Goal: Information Seeking & Learning: Learn about a topic

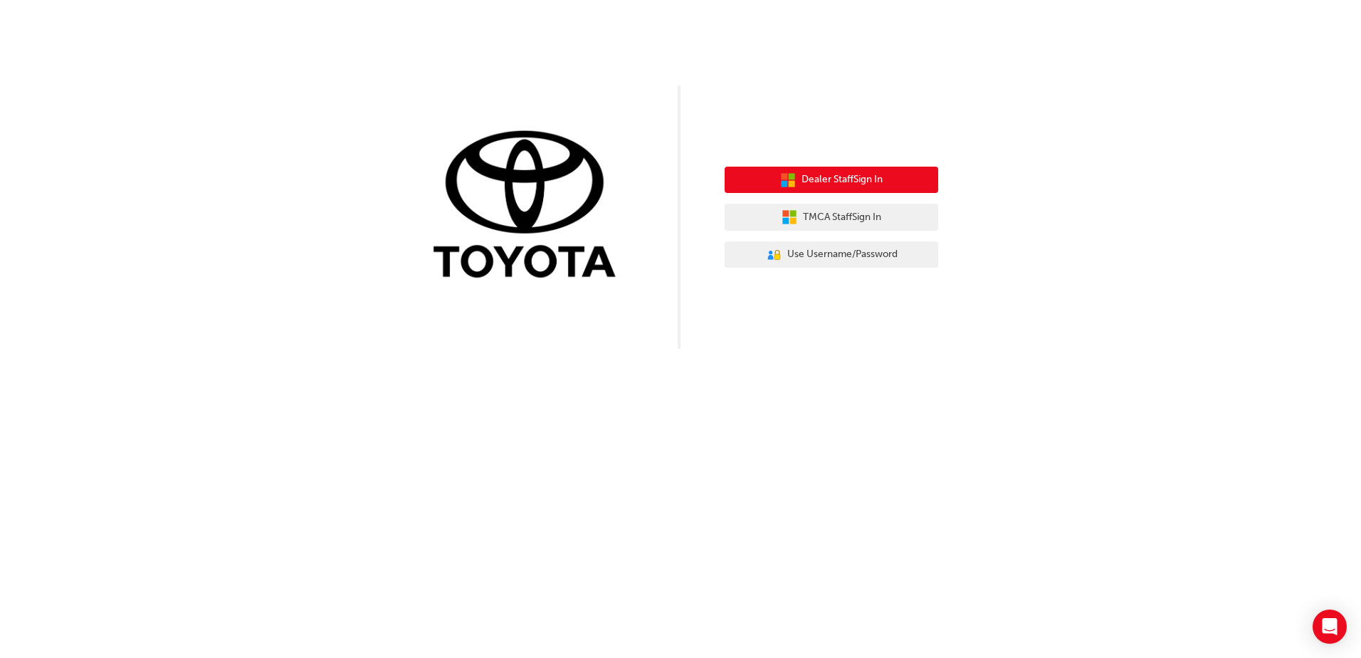
click at [849, 177] on span "Dealer Staff Sign In" at bounding box center [841, 179] width 81 height 16
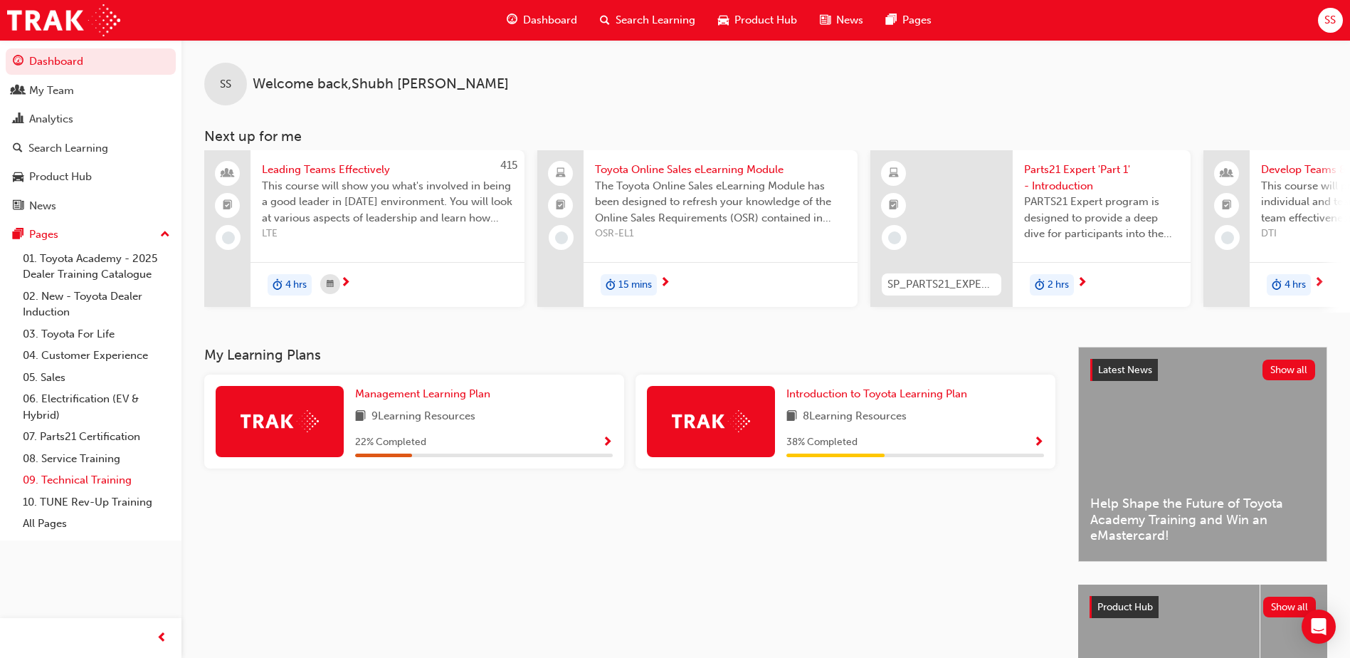
click at [80, 477] on link "09. Technical Training" at bounding box center [96, 480] width 159 height 22
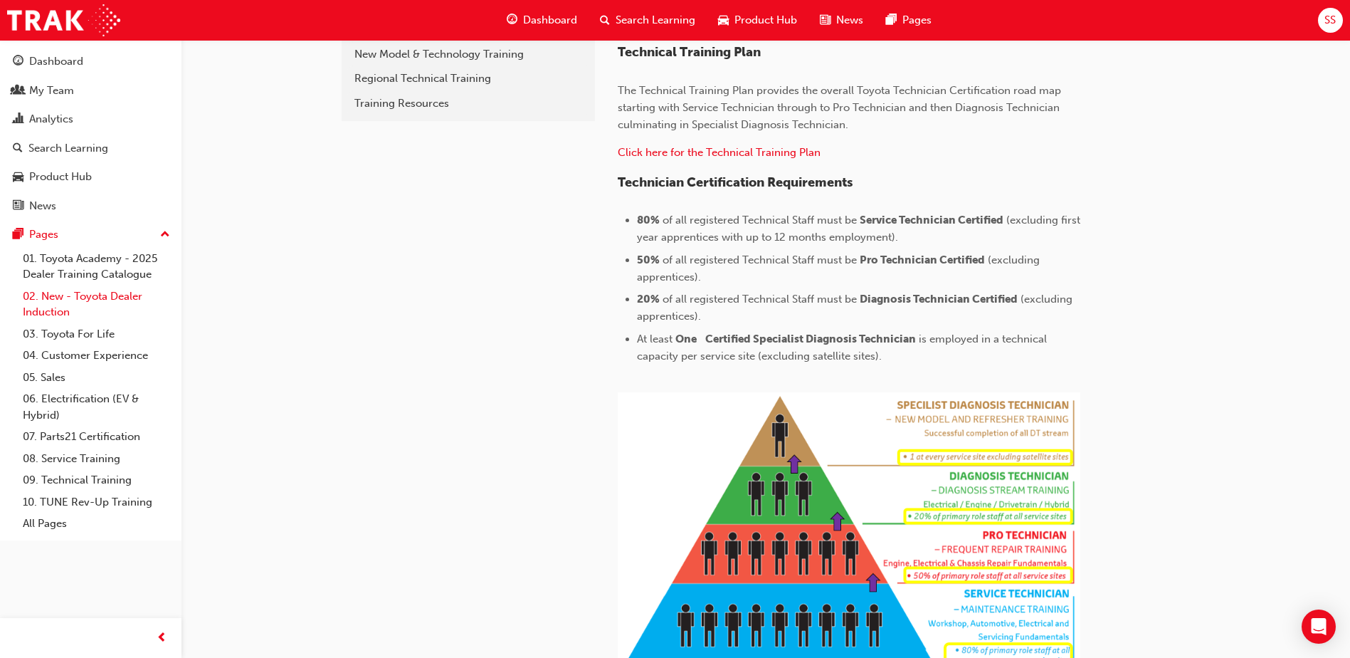
scroll to position [416, 0]
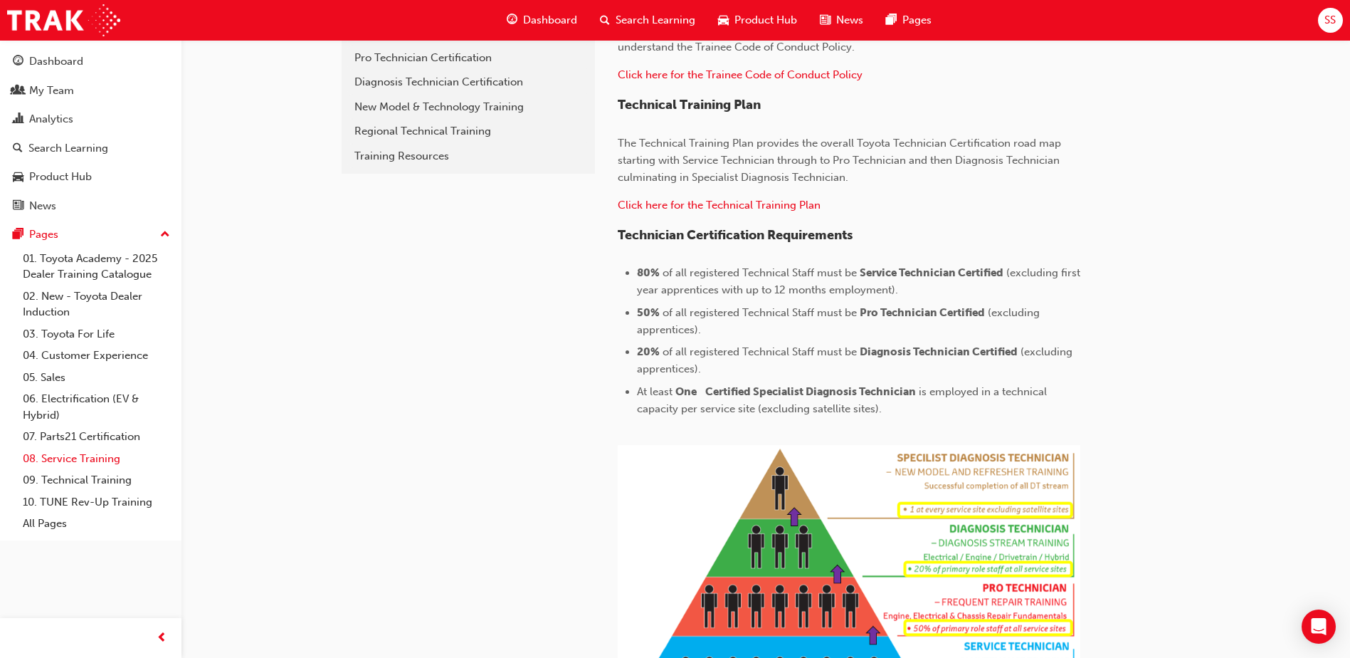
click at [68, 463] on link "08. Service Training" at bounding box center [96, 459] width 159 height 22
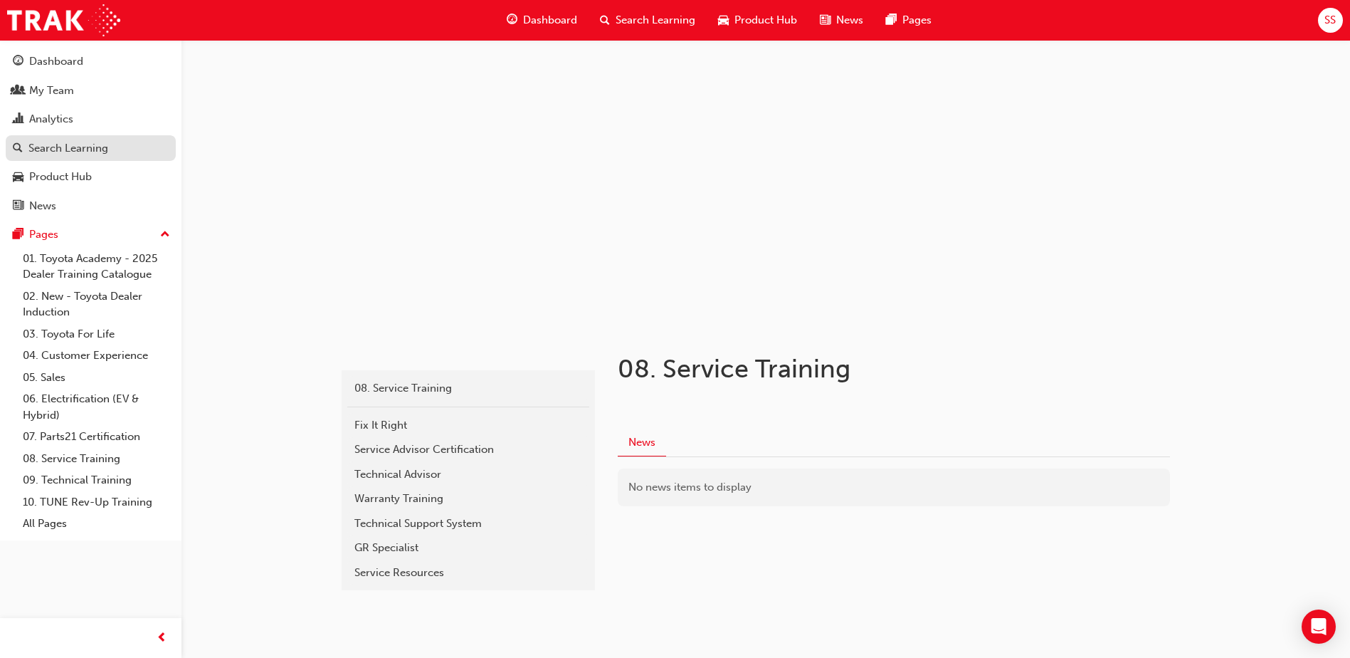
click at [87, 154] on div "Search Learning" at bounding box center [68, 148] width 80 height 16
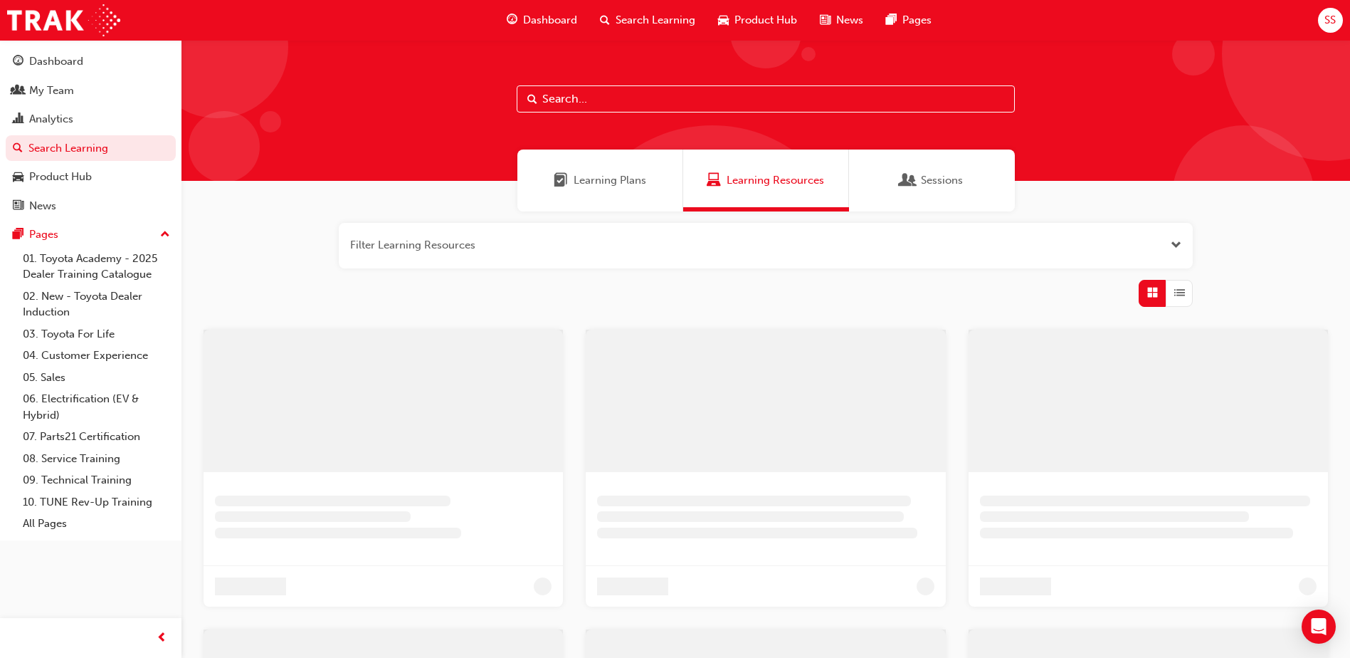
click at [597, 100] on input "text" at bounding box center [766, 98] width 498 height 27
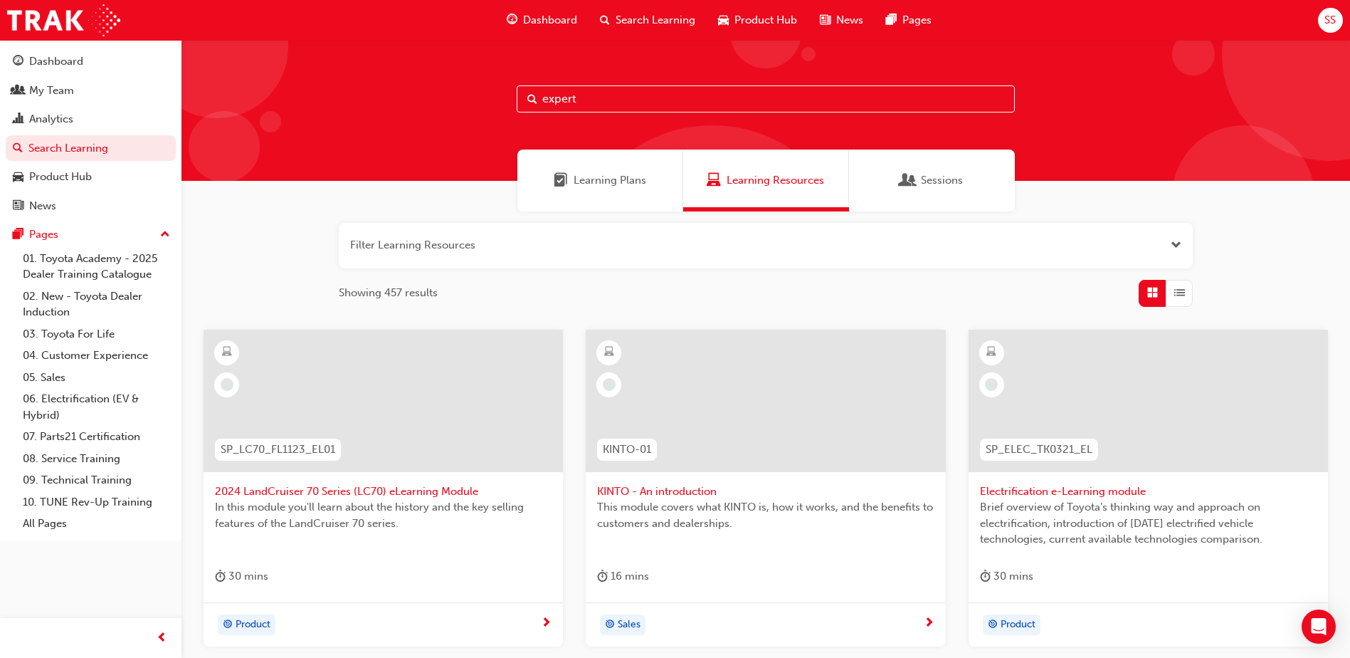
type input "expert"
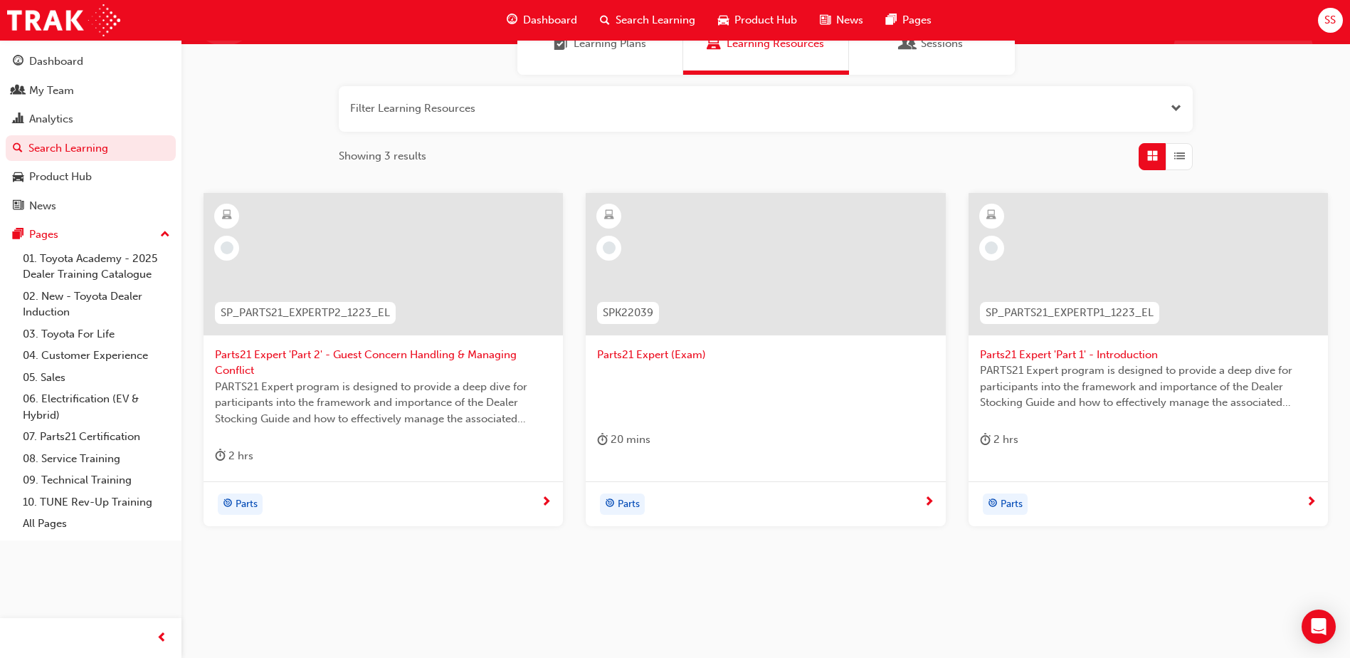
scroll to position [142, 0]
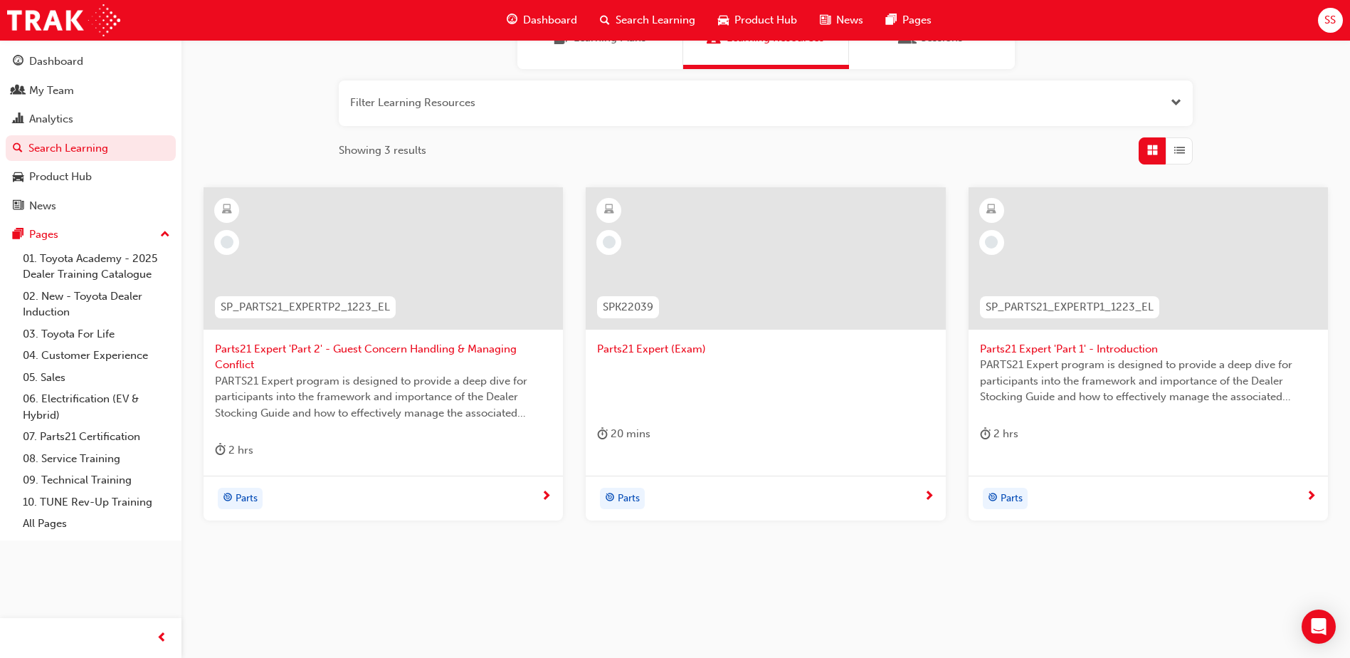
click at [322, 352] on span "Parts21 Expert 'Part 2' - Guest Concern Handling & Managing Conflict" at bounding box center [383, 357] width 337 height 32
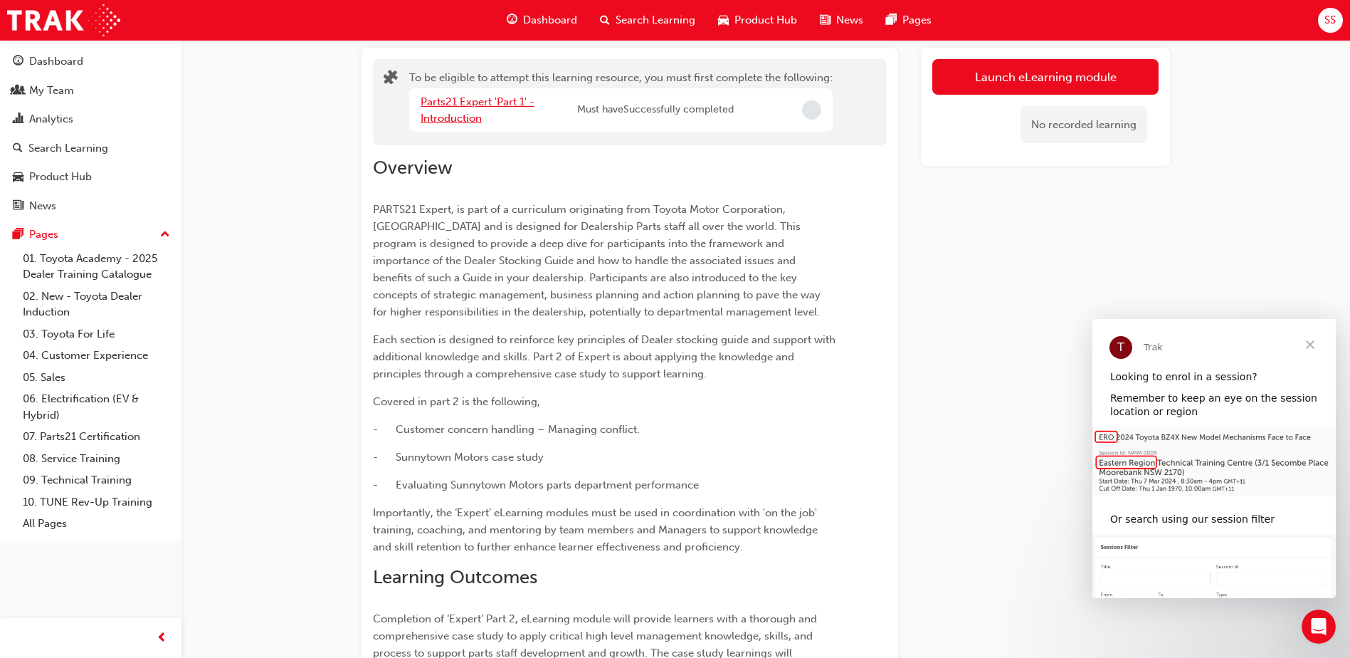
click at [475, 101] on link "Parts21 Expert 'Part 1' - Introduction" at bounding box center [478, 109] width 114 height 29
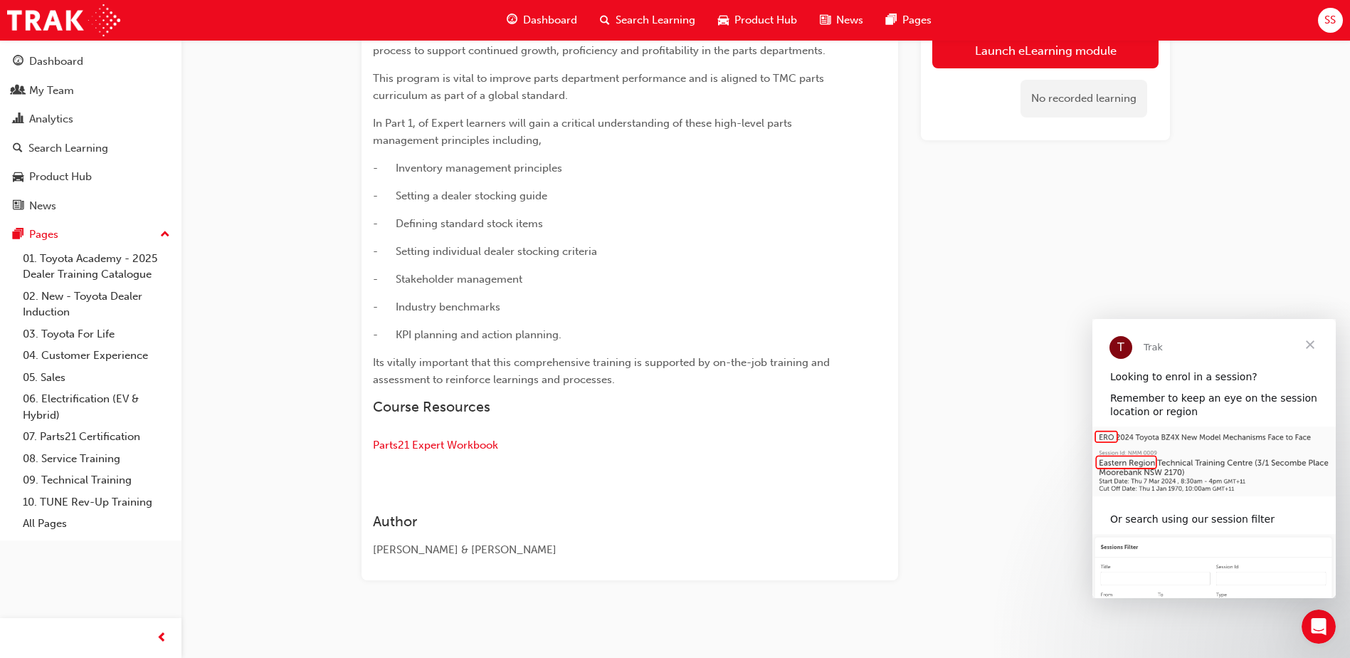
scroll to position [715, 0]
click at [428, 441] on span "Parts21 Expert Workbook" at bounding box center [435, 441] width 125 height 13
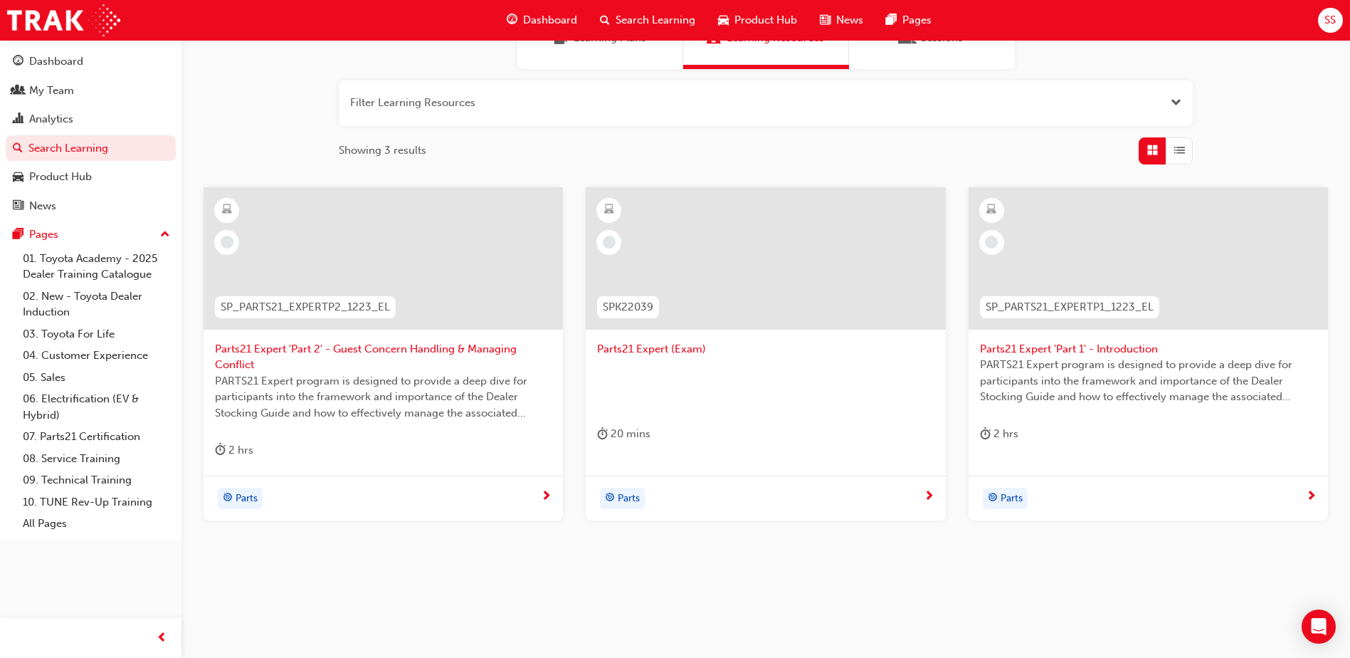
scroll to position [143, 0]
click at [634, 343] on span "Parts21 Expert (Exam)" at bounding box center [765, 348] width 337 height 16
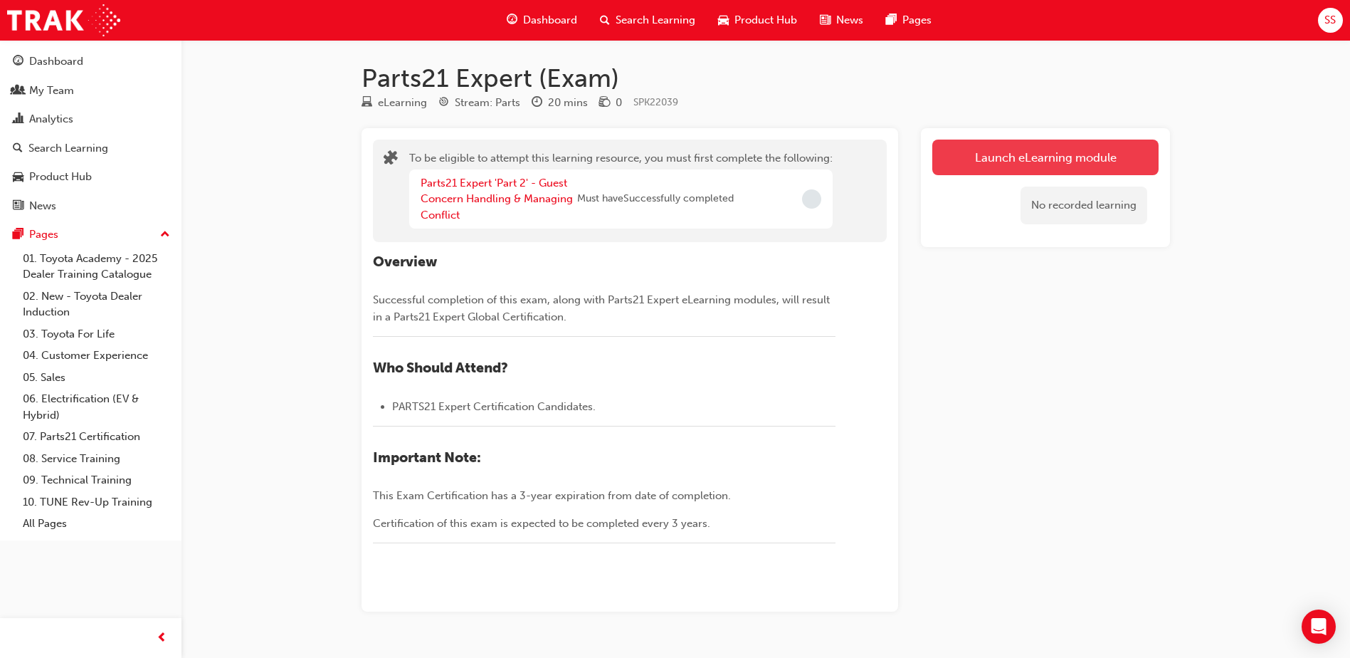
click at [1053, 168] on button "Launch eLearning module" at bounding box center [1045, 157] width 226 height 36
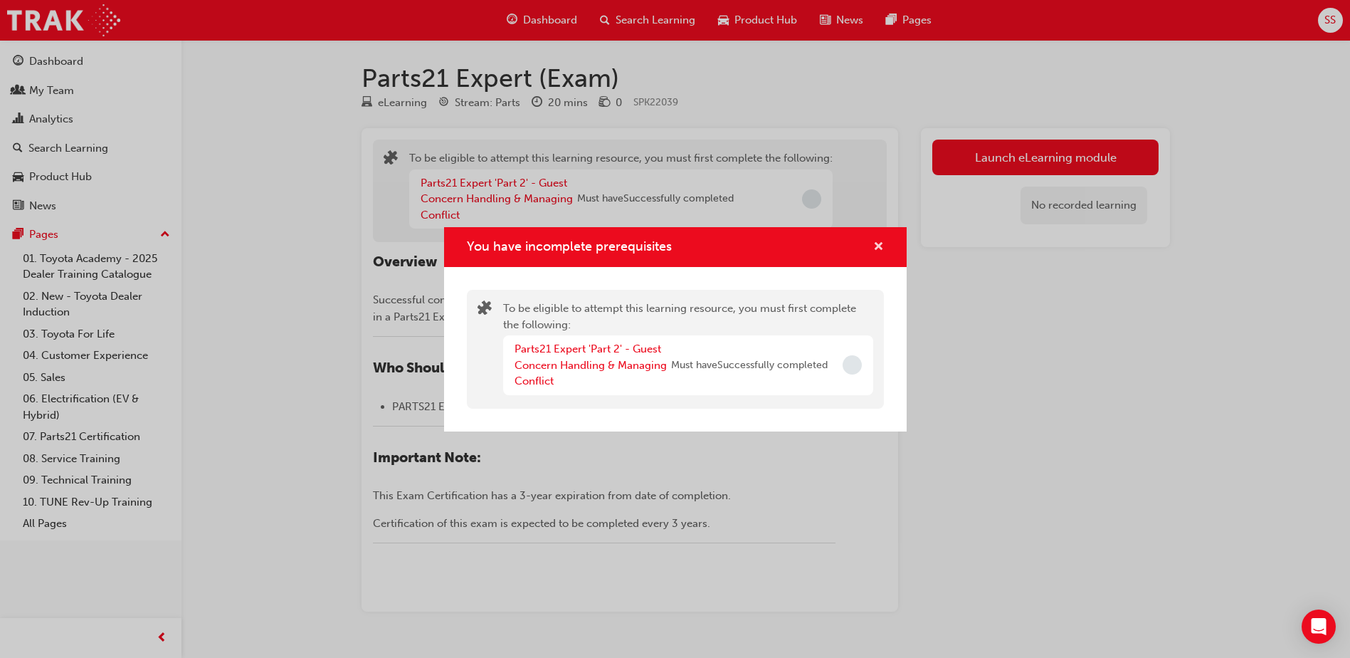
click at [876, 248] on span "cross-icon" at bounding box center [878, 247] width 11 height 13
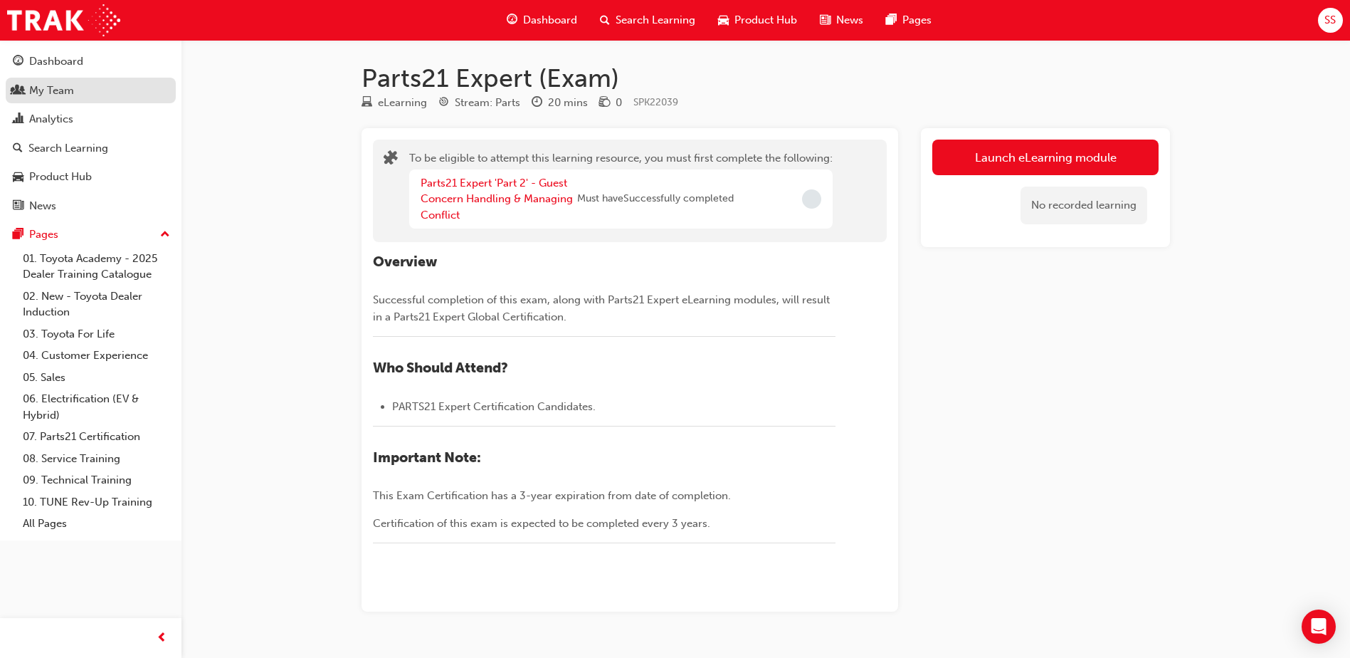
scroll to position [143, 0]
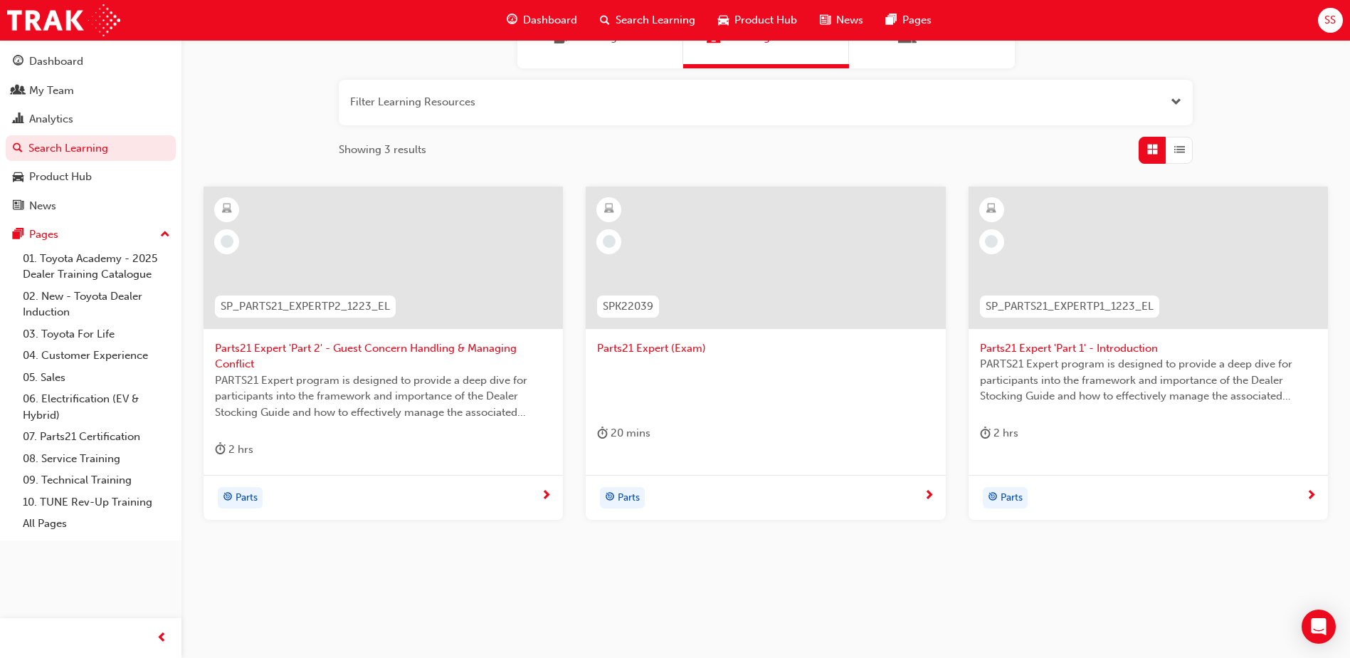
click at [1050, 352] on span "Parts21 Expert 'Part 1' - Introduction" at bounding box center [1148, 348] width 337 height 16
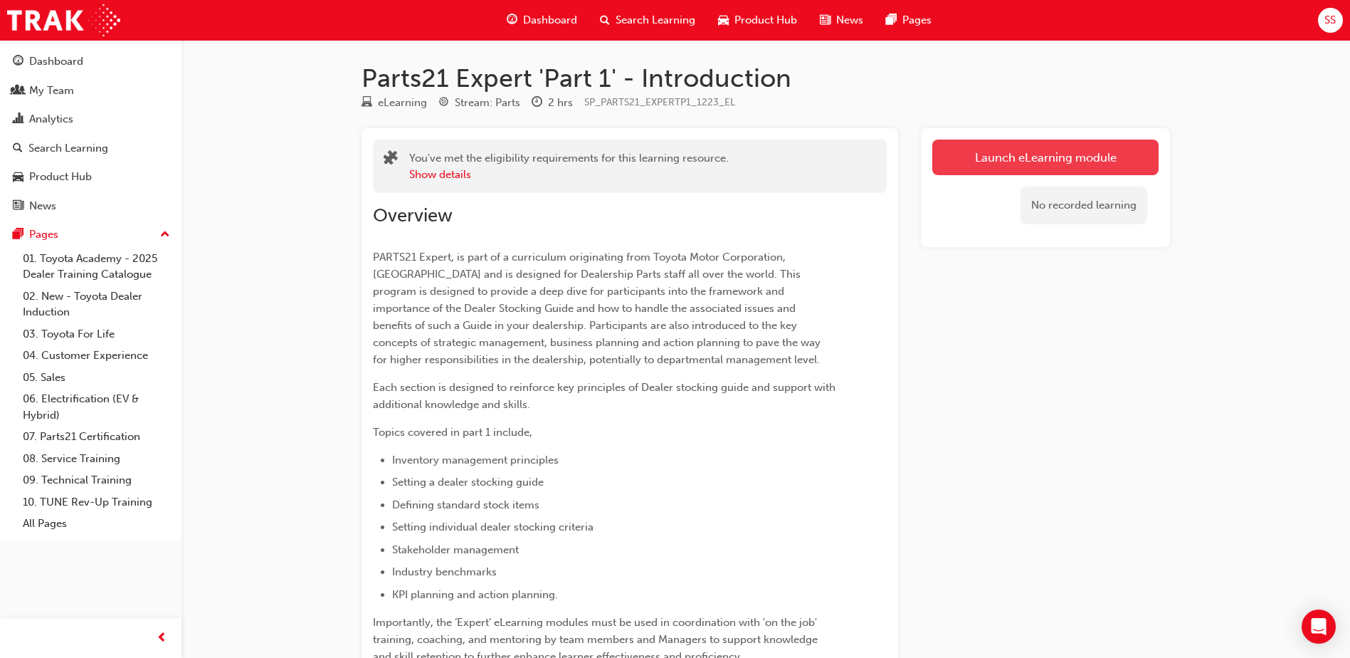
click at [1076, 157] on link "Launch eLearning module" at bounding box center [1045, 157] width 226 height 36
